Goal: Task Accomplishment & Management: Manage account settings

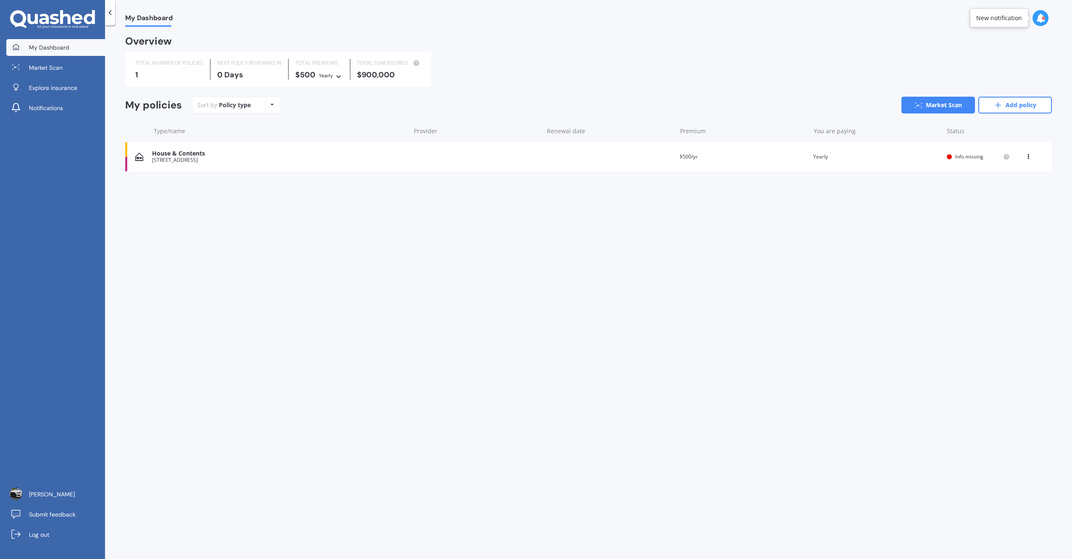
click at [528, 154] on div "House & Contents [STREET_ADDRESS] date Premium $500/yr You are paying Yearly St…" at bounding box center [588, 156] width 927 height 29
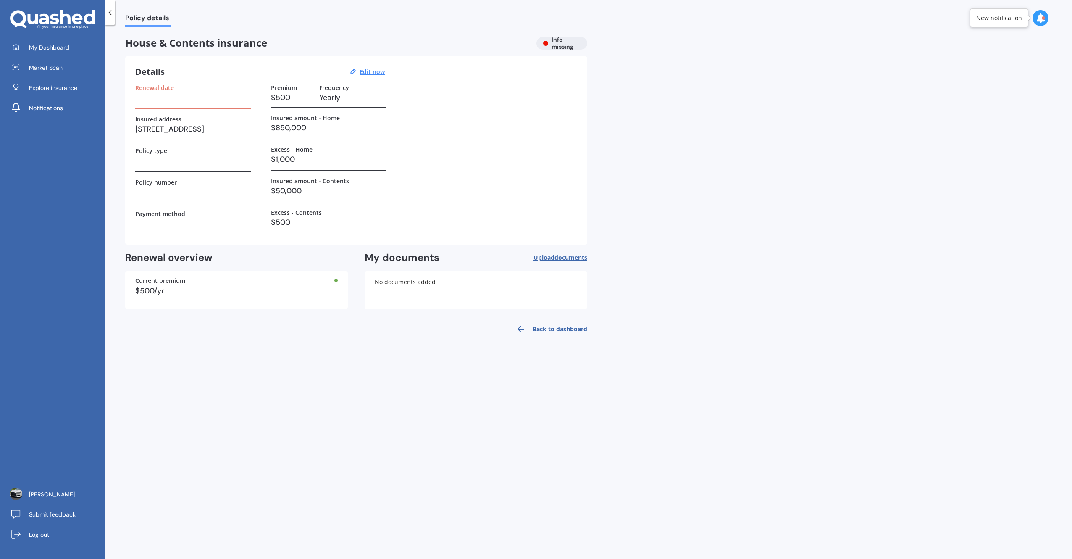
click at [162, 97] on h3 at bounding box center [193, 97] width 116 height 13
click at [155, 73] on h3 "Details" at bounding box center [149, 71] width 29 height 11
click at [163, 87] on label "Renewal date" at bounding box center [154, 87] width 39 height 7
click at [172, 96] on h3 at bounding box center [193, 97] width 116 height 13
drag, startPoint x: 187, startPoint y: 144, endPoint x: 183, endPoint y: 160, distance: 15.9
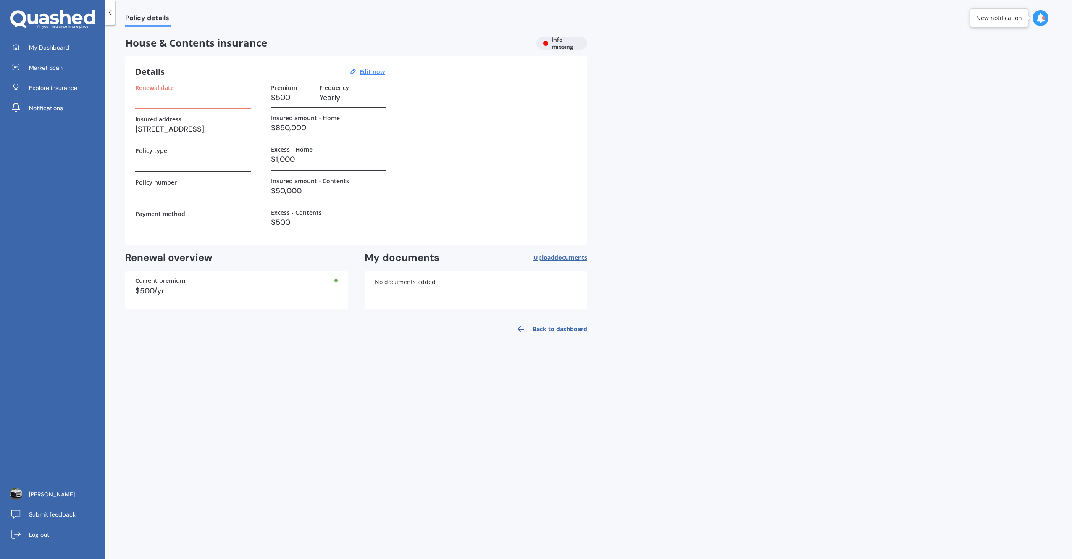
click at [185, 145] on div "Renewal date Insured address [STREET_ADDRESS] Policy type Policy number Payment…" at bounding box center [193, 159] width 116 height 150
drag, startPoint x: 180, startPoint y: 171, endPoint x: 179, endPoint y: 179, distance: 7.6
click at [180, 172] on div "Renewal date Insured address [STREET_ADDRESS] Policy type Policy number Payment…" at bounding box center [193, 159] width 116 height 150
click at [179, 187] on h3 at bounding box center [193, 192] width 116 height 13
drag, startPoint x: 226, startPoint y: 185, endPoint x: 274, endPoint y: 184, distance: 48.3
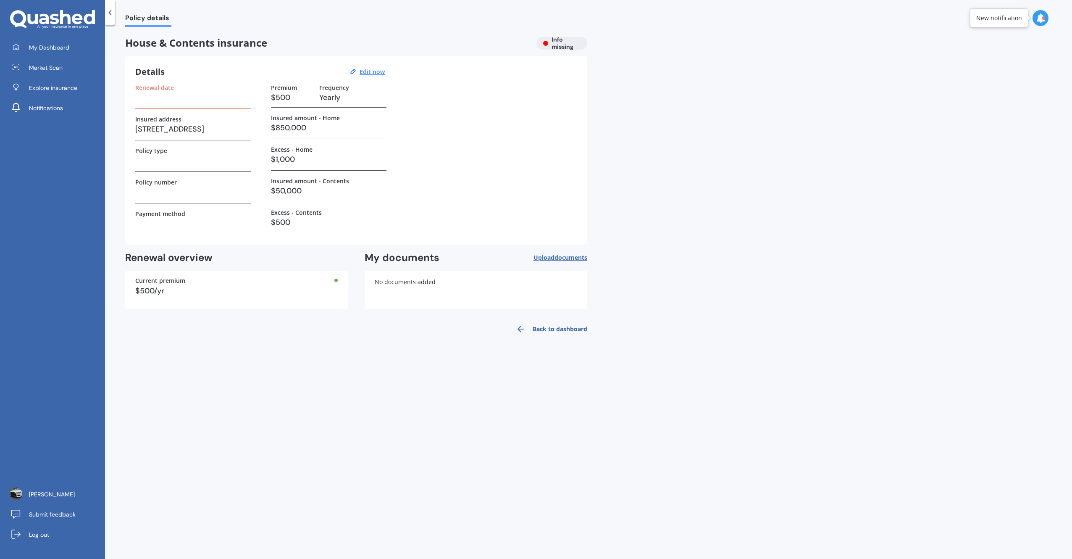
click at [247, 184] on div "Policy number" at bounding box center [193, 182] width 116 height 7
drag, startPoint x: 274, startPoint y: 184, endPoint x: 292, endPoint y: 191, distance: 19.3
click at [277, 185] on h3 "$50,000" at bounding box center [329, 190] width 116 height 13
click at [292, 191] on h3 "$50,000" at bounding box center [329, 190] width 116 height 13
click at [336, 190] on h3 "$50,000" at bounding box center [329, 190] width 116 height 13
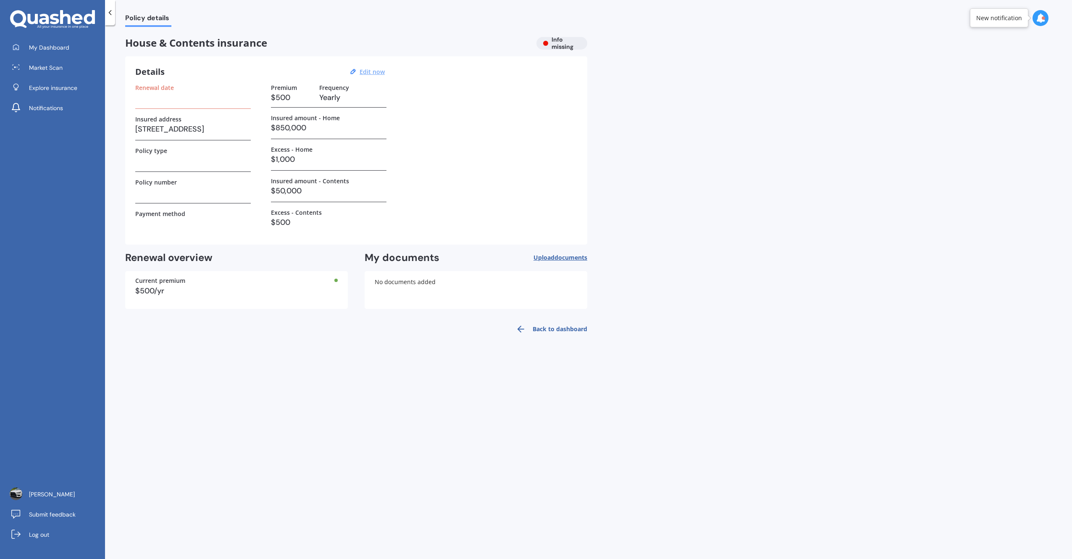
click at [365, 72] on u "Edit now" at bounding box center [372, 72] width 25 height 8
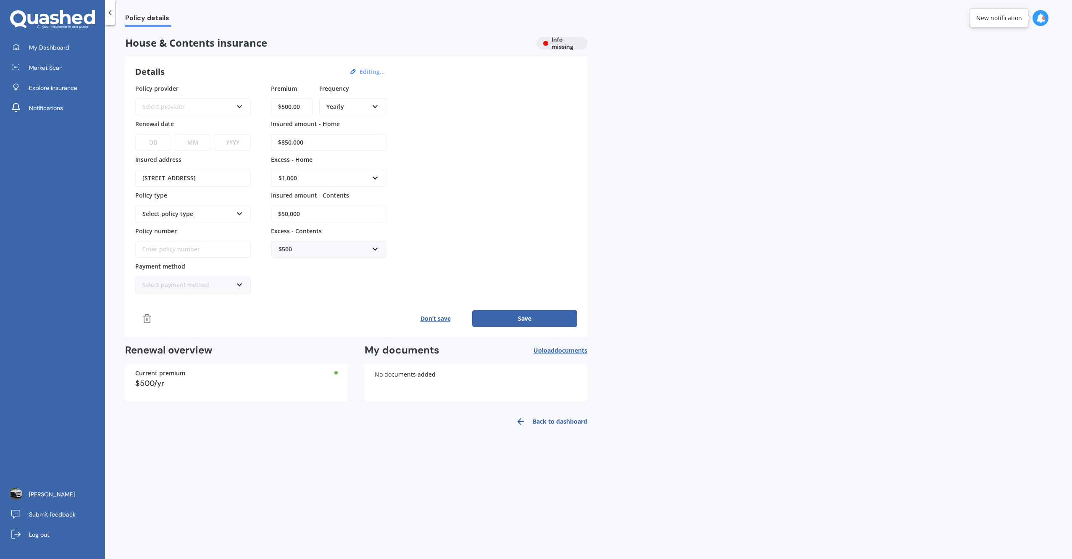
click at [232, 105] on div "Select provider" at bounding box center [187, 106] width 90 height 9
click at [186, 168] on span "ANZ" at bounding box center [185, 168] width 12 height 8
